Goal: Find specific page/section: Find specific page/section

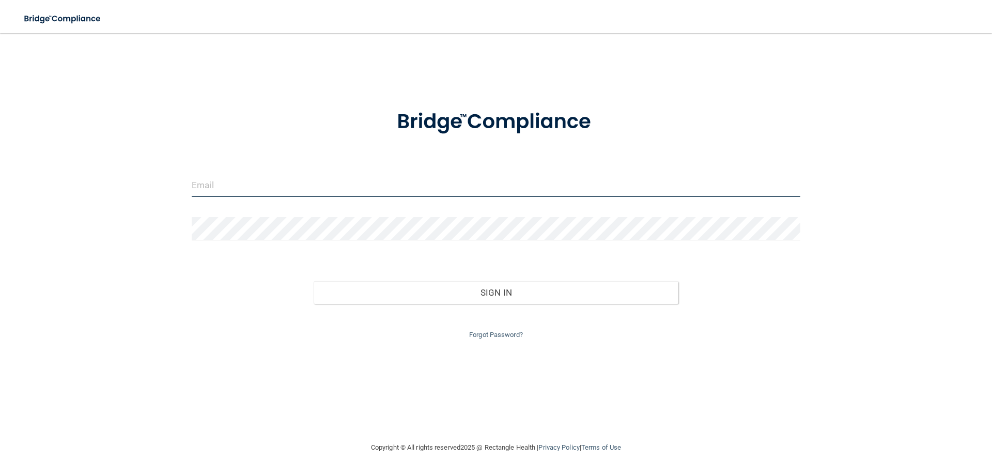
click at [334, 189] on input "email" at bounding box center [496, 185] width 609 height 23
type input "[EMAIL_ADDRESS][DOMAIN_NAME]"
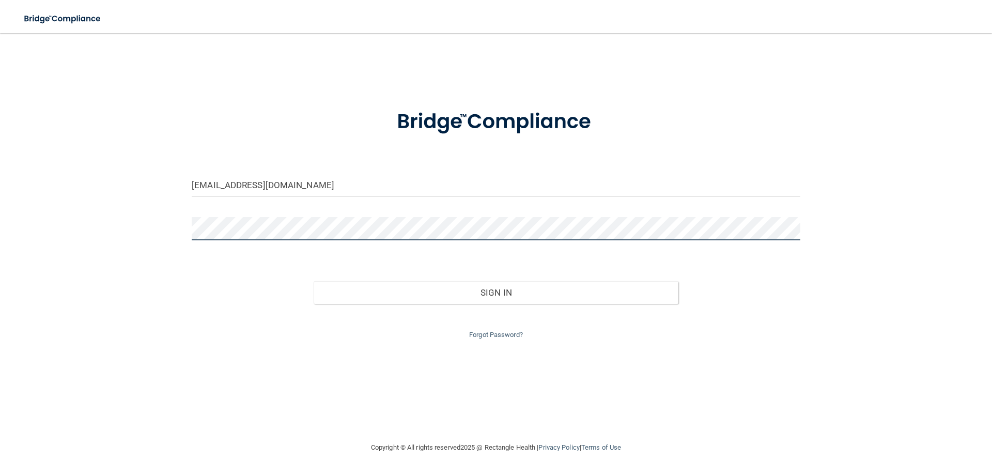
click at [314, 281] on button "Sign In" at bounding box center [496, 292] width 365 height 23
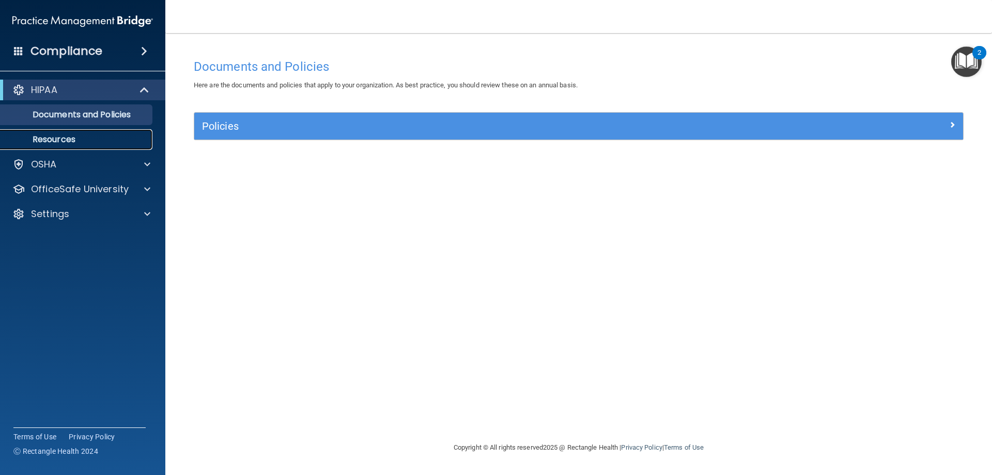
click at [66, 137] on p "Resources" at bounding box center [77, 139] width 141 height 10
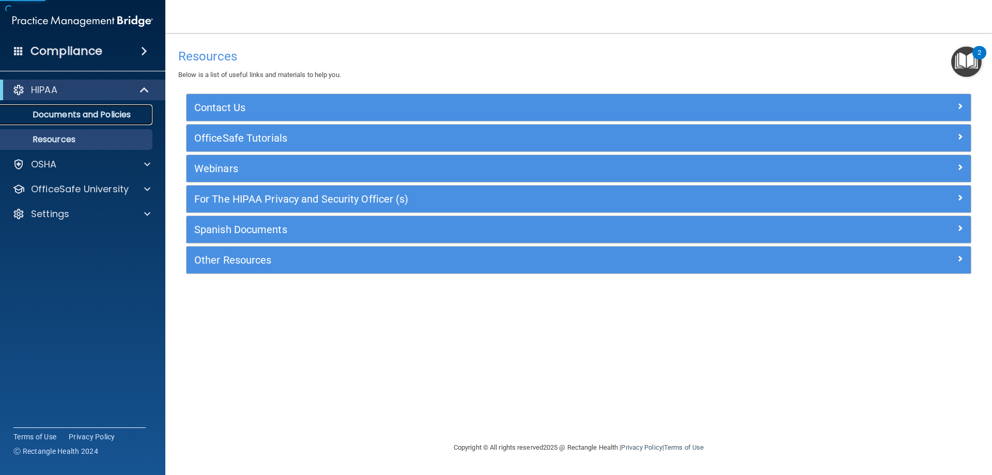
click at [73, 117] on p "Documents and Policies" at bounding box center [77, 115] width 141 height 10
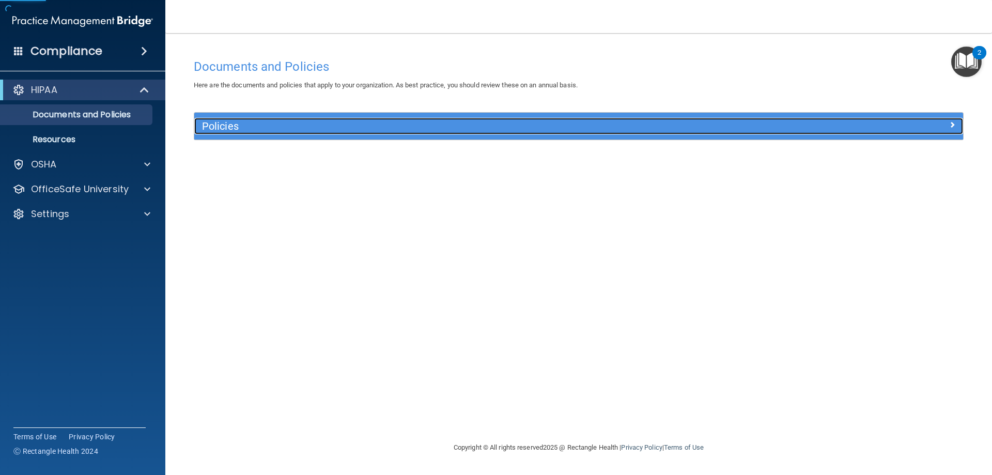
click at [245, 125] on h5 "Policies" at bounding box center [482, 125] width 561 height 11
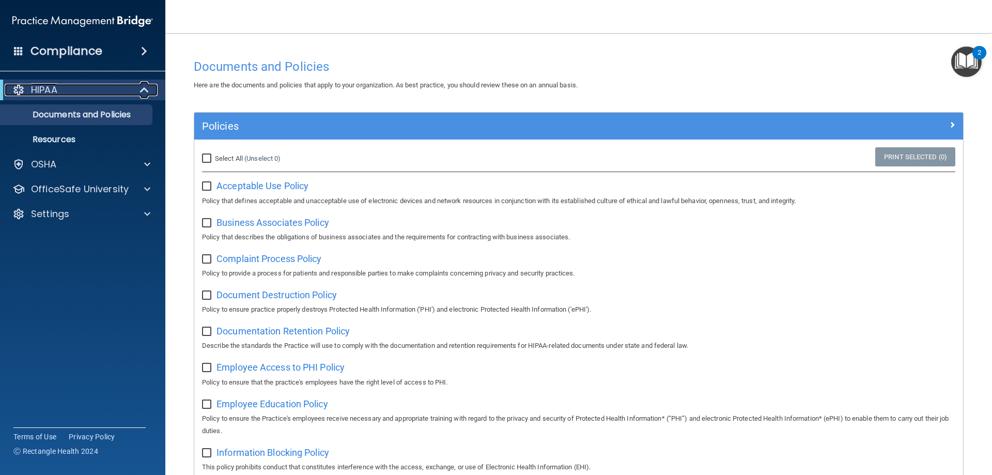
click at [147, 94] on span at bounding box center [145, 90] width 9 height 12
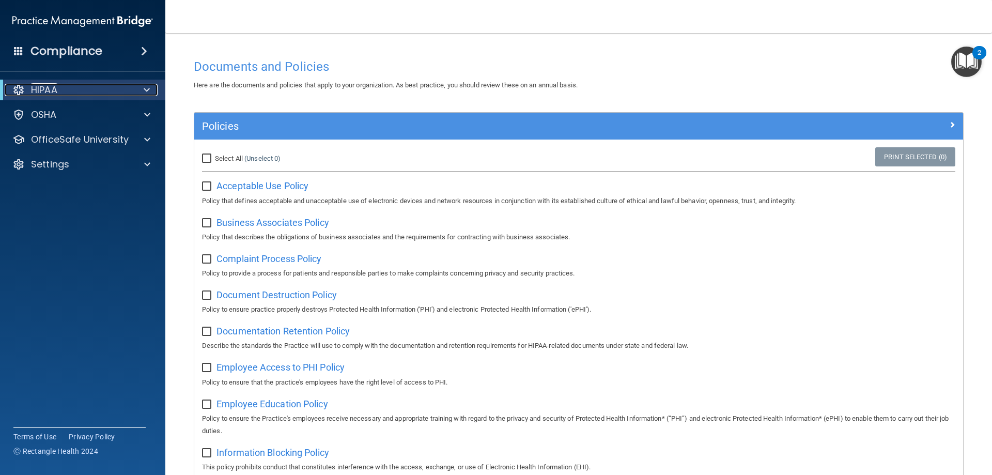
click at [147, 94] on span at bounding box center [147, 90] width 6 height 12
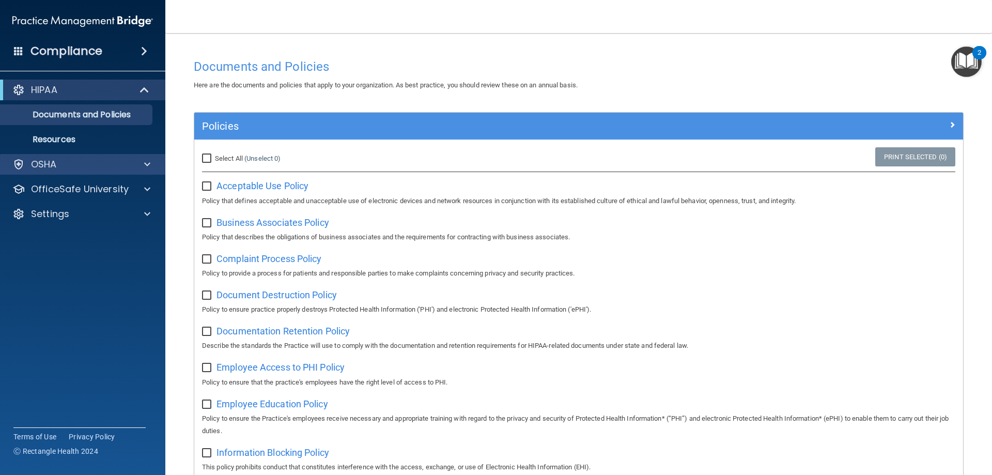
click at [147, 157] on div "OSHA" at bounding box center [83, 164] width 166 height 21
click at [147, 164] on span at bounding box center [147, 164] width 6 height 12
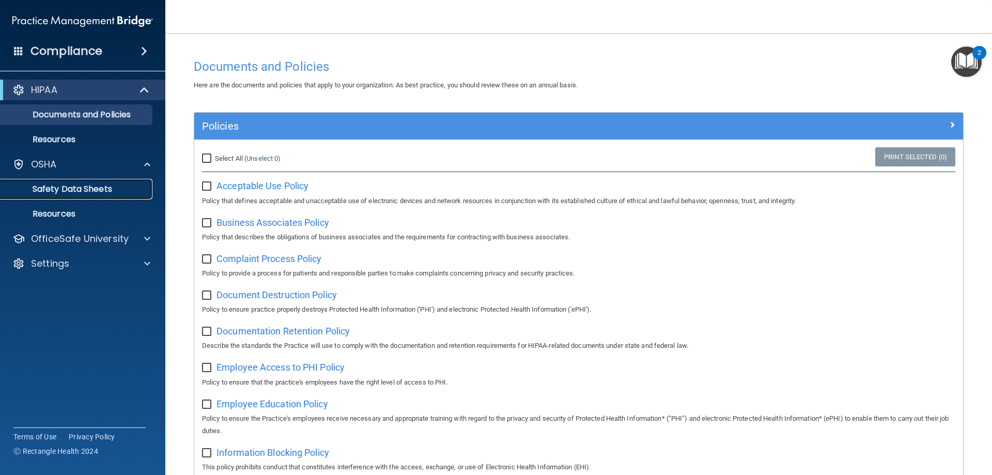
click at [65, 188] on p "Safety Data Sheets" at bounding box center [77, 189] width 141 height 10
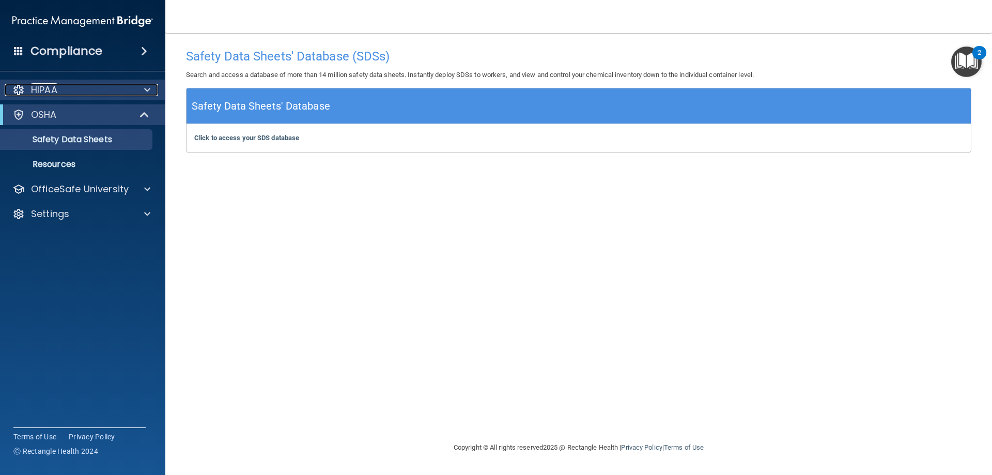
click at [73, 94] on div "HIPAA" at bounding box center [69, 90] width 128 height 12
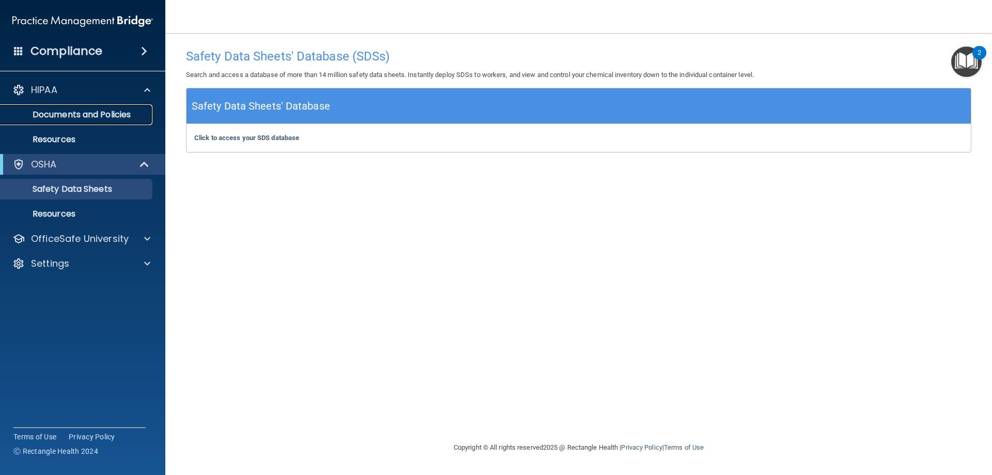
click at [101, 119] on p "Documents and Policies" at bounding box center [77, 115] width 141 height 10
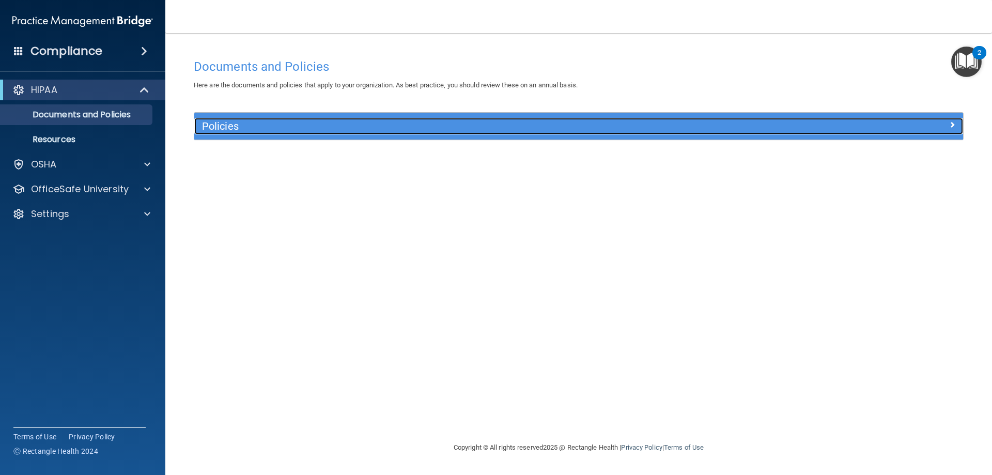
click at [290, 132] on div "Policies" at bounding box center [482, 126] width 577 height 17
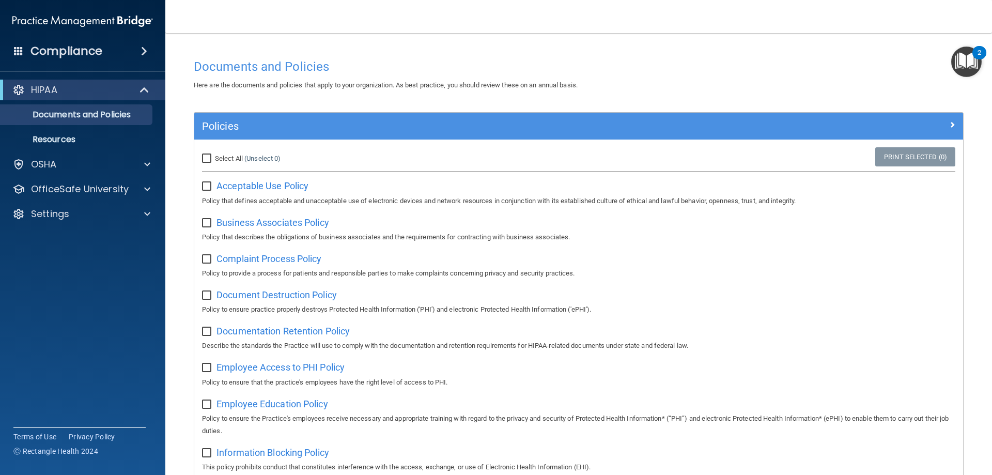
click at [969, 57] on img "Open Resource Center, 2 new notifications" at bounding box center [966, 62] width 30 height 30
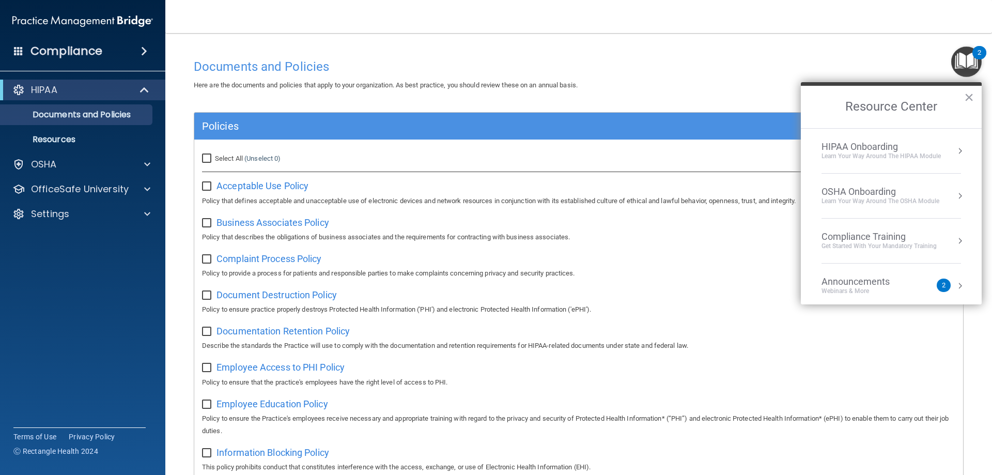
click at [955, 194] on button "Resource Center" at bounding box center [960, 196] width 10 height 10
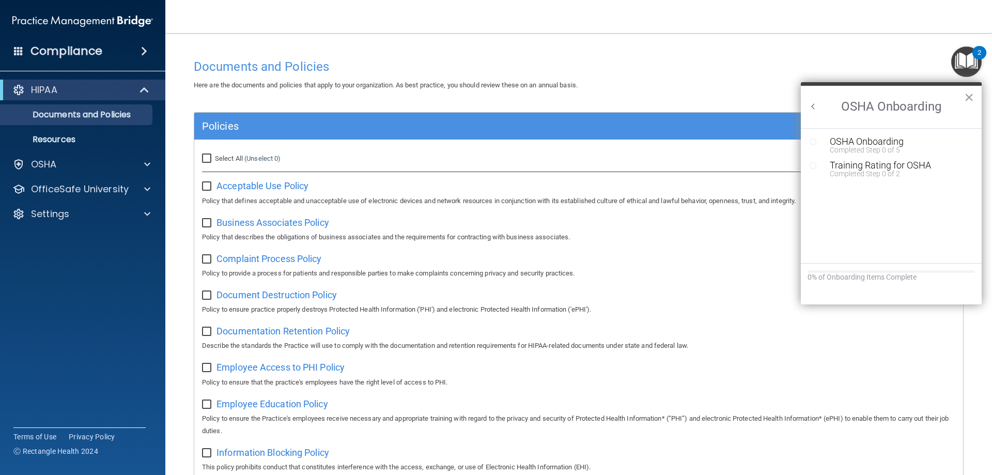
click at [144, 55] on span at bounding box center [144, 51] width 6 height 12
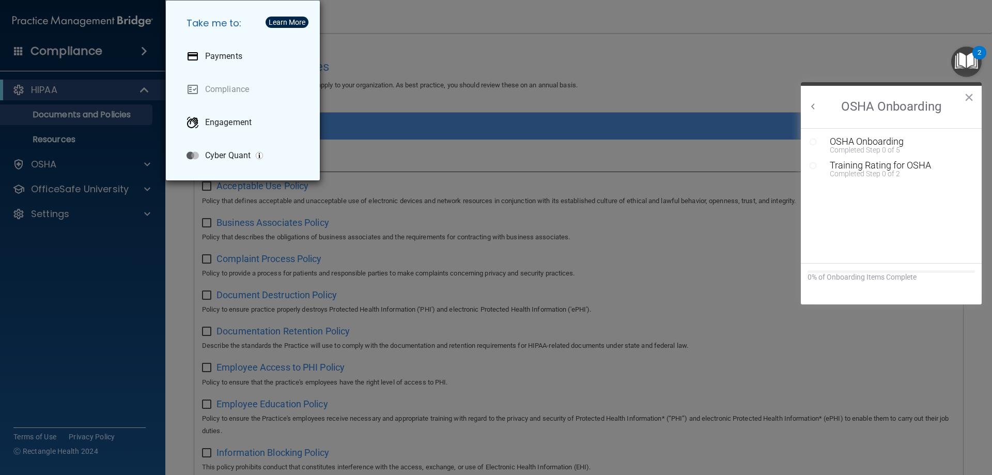
click at [441, 67] on div "Take me to: Payments Compliance Engagement Cyber Quant" at bounding box center [496, 237] width 992 height 475
